Goal: Task Accomplishment & Management: Use online tool/utility

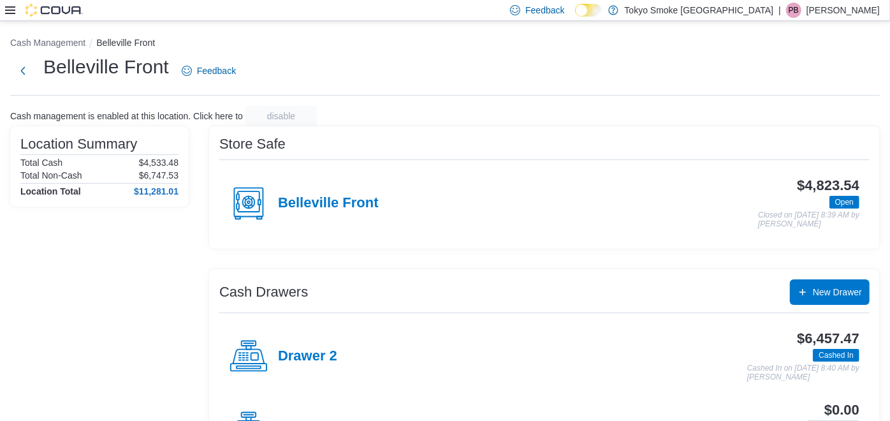
scroll to position [132, 0]
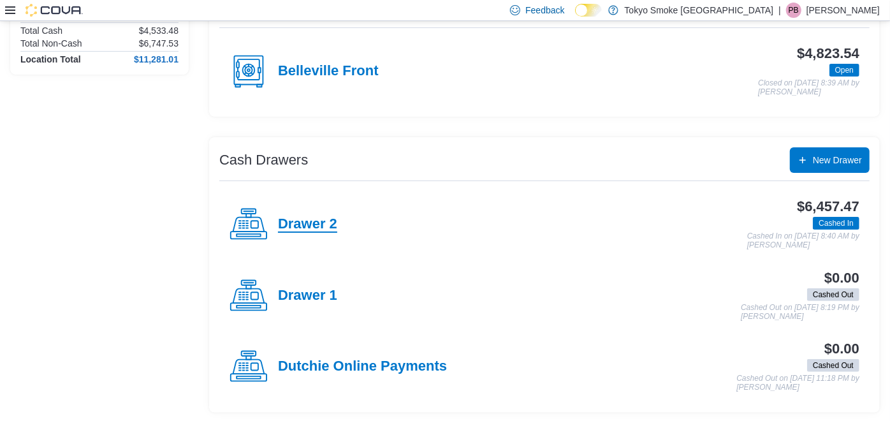
click at [315, 224] on h4 "Drawer 2" at bounding box center [307, 224] width 59 height 17
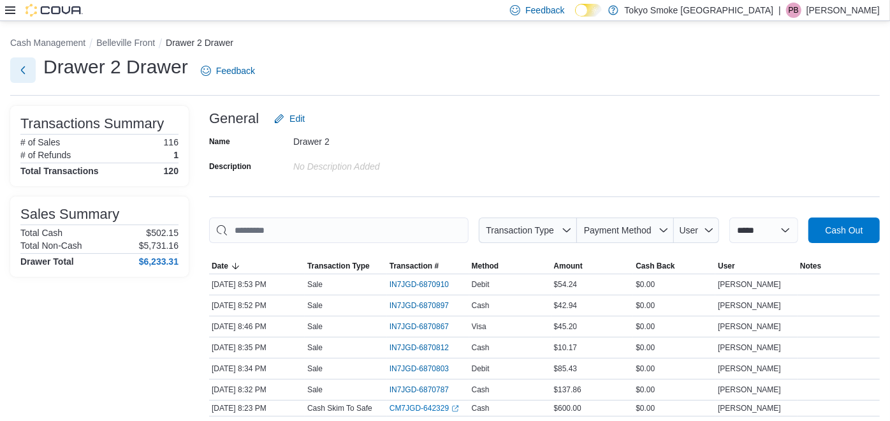
click at [27, 64] on button "Next" at bounding box center [22, 69] width 25 height 25
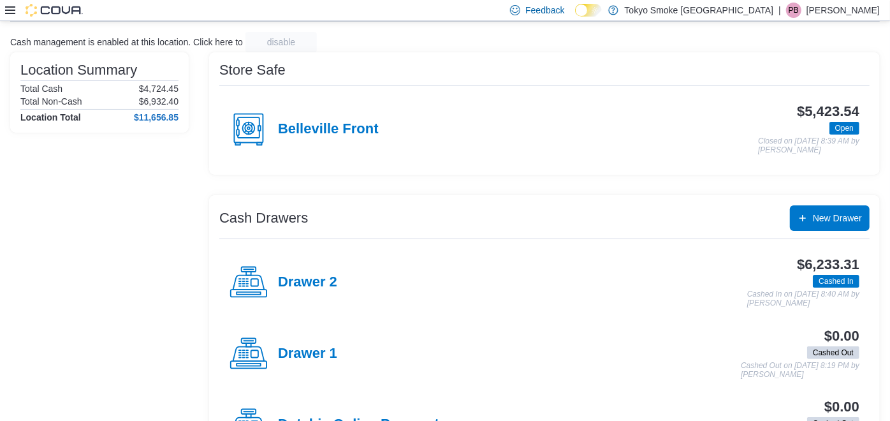
scroll to position [132, 0]
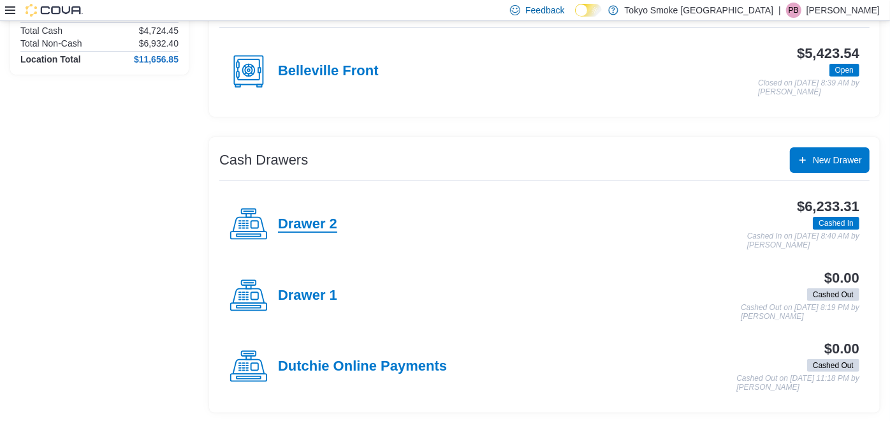
click at [314, 222] on h4 "Drawer 2" at bounding box center [307, 224] width 59 height 17
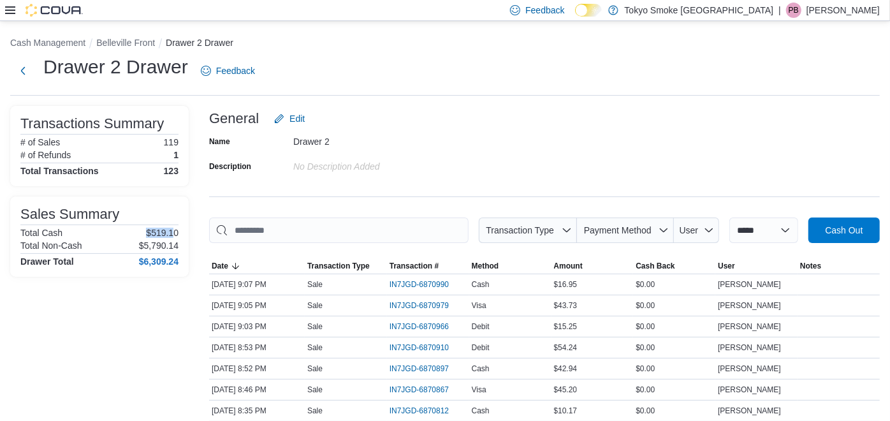
drag, startPoint x: 147, startPoint y: 229, endPoint x: 173, endPoint y: 233, distance: 26.3
click at [173, 233] on p "$519.10" at bounding box center [162, 232] width 32 height 10
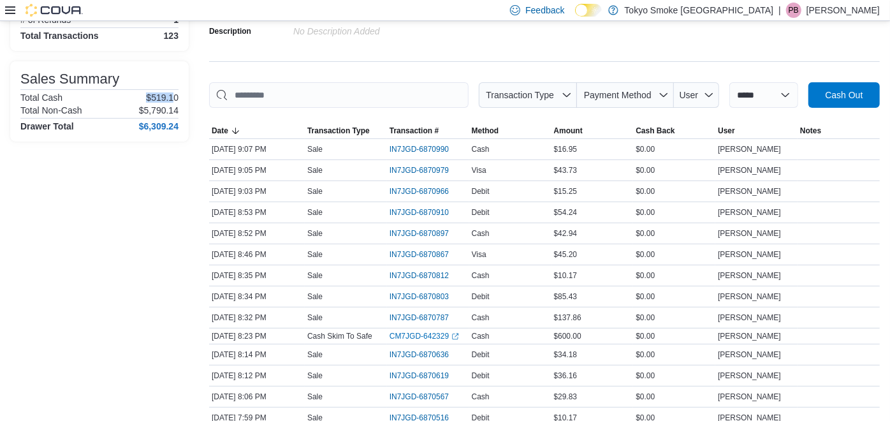
scroll to position [141, 0]
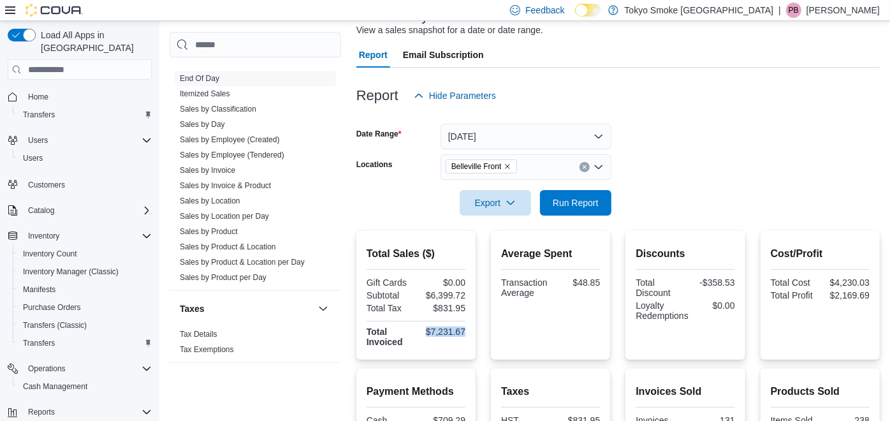
scroll to position [90, 0]
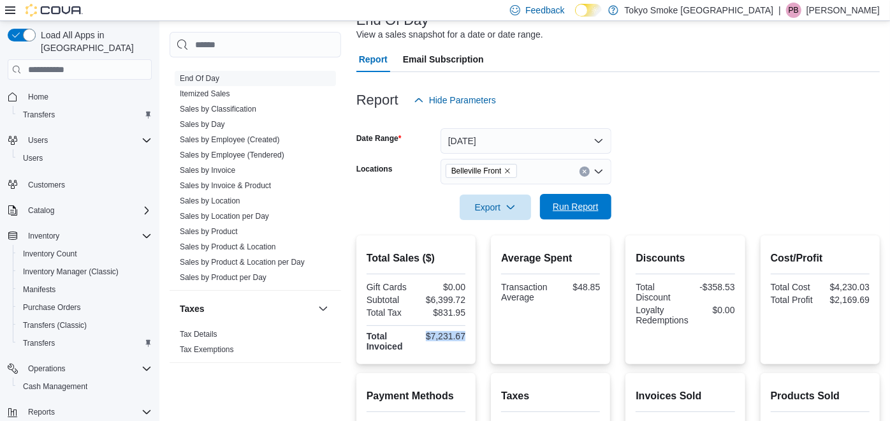
click at [579, 201] on span "Run Report" at bounding box center [575, 206] width 46 height 13
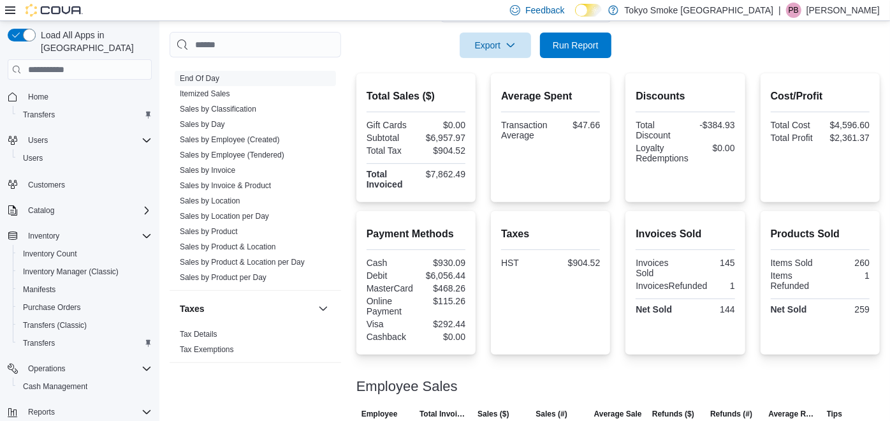
scroll to position [62, 0]
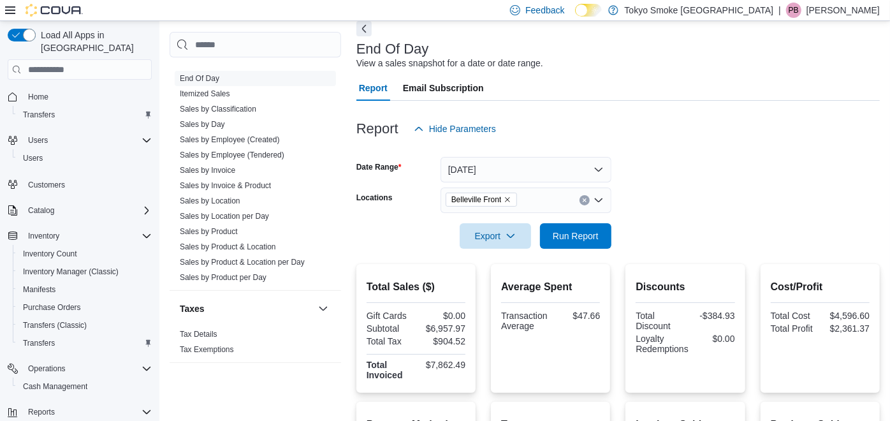
click at [636, 115] on div at bounding box center [617, 108] width 523 height 15
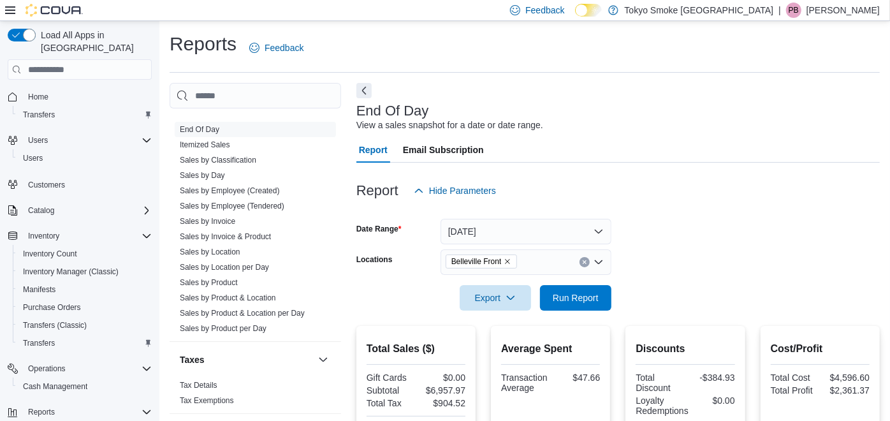
click at [12, 9] on icon at bounding box center [10, 10] width 10 height 10
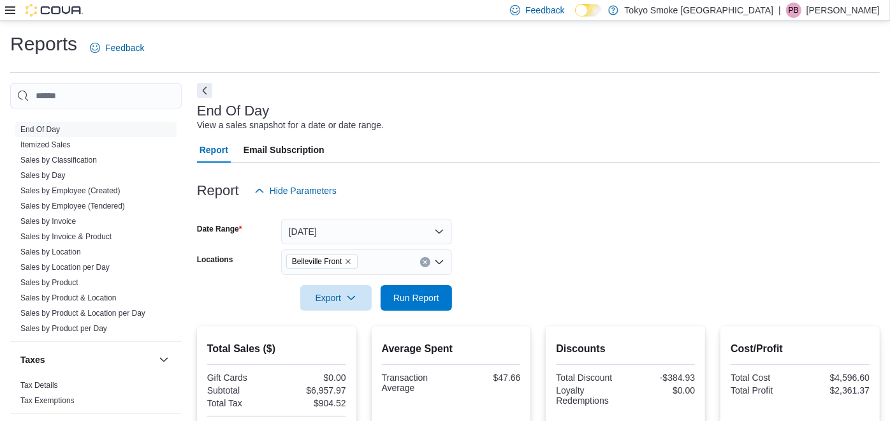
click at [9, 11] on icon at bounding box center [10, 10] width 10 height 8
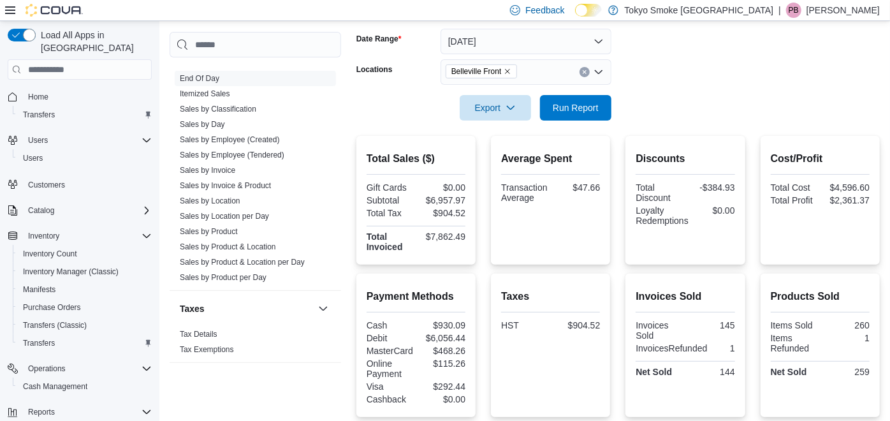
scroll to position [212, 0]
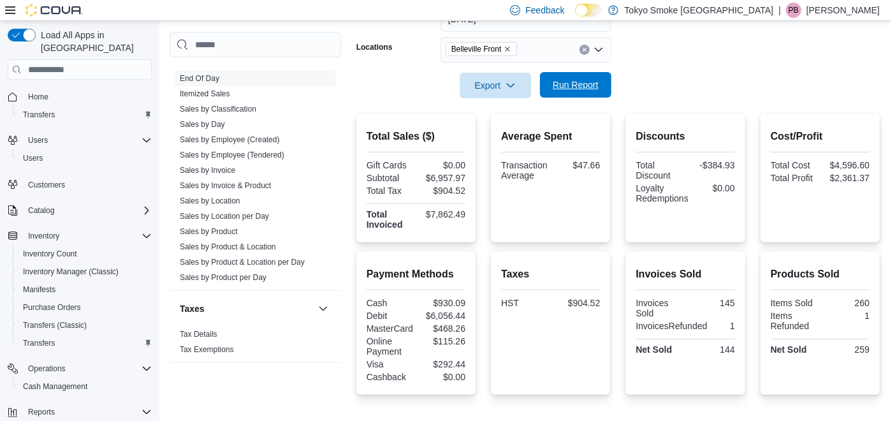
click at [570, 87] on span "Run Report" at bounding box center [575, 84] width 46 height 13
click at [743, 71] on div at bounding box center [617, 67] width 523 height 10
click at [576, 88] on span "Run Report" at bounding box center [575, 84] width 46 height 13
click at [710, 72] on div at bounding box center [617, 67] width 523 height 10
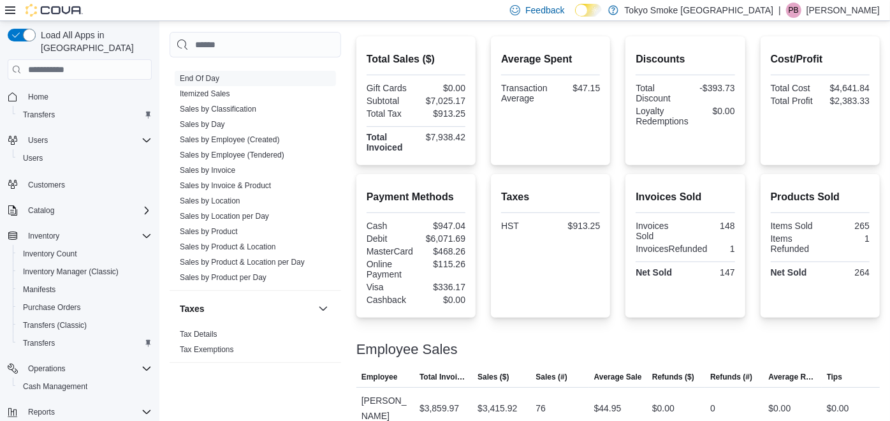
scroll to position [415, 0]
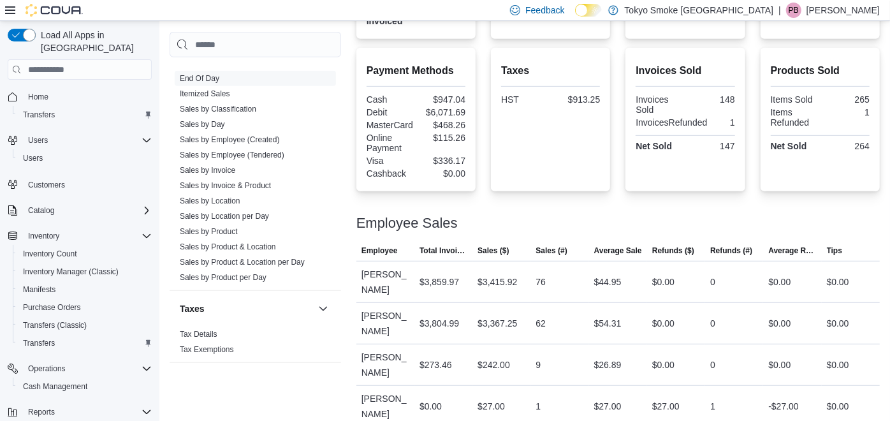
click at [635, 210] on div at bounding box center [617, 207] width 523 height 15
click at [575, 210] on div at bounding box center [617, 207] width 523 height 15
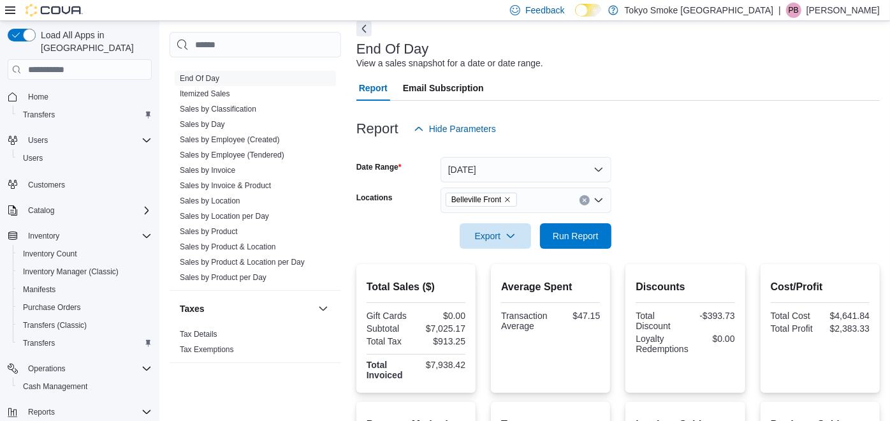
scroll to position [62, 0]
click at [677, 147] on div at bounding box center [617, 148] width 523 height 15
click at [582, 233] on span "Run Report" at bounding box center [575, 235] width 46 height 13
click at [688, 107] on div at bounding box center [617, 108] width 523 height 15
click at [628, 90] on div "Report Email Subscription" at bounding box center [617, 87] width 523 height 25
